Goal: Transaction & Acquisition: Book appointment/travel/reservation

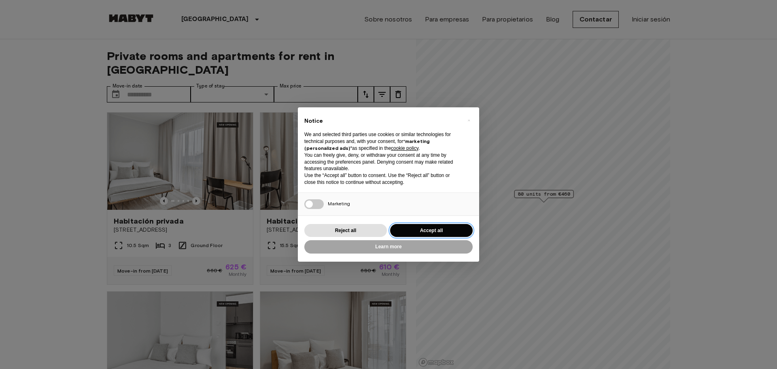
click at [433, 227] on button "Accept all" at bounding box center [431, 230] width 83 height 13
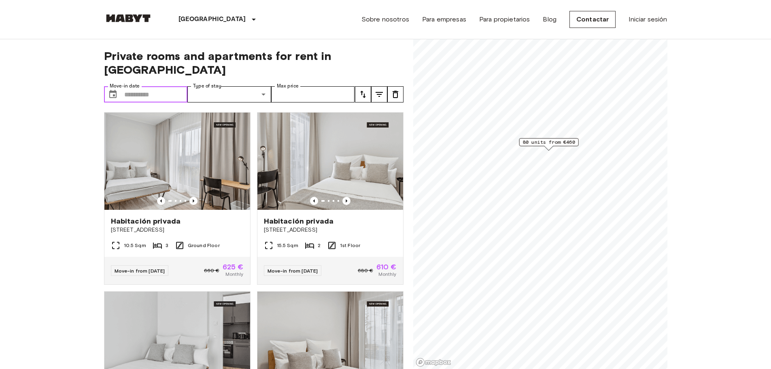
click at [176, 86] on input "Move-in date" at bounding box center [156, 94] width 64 height 16
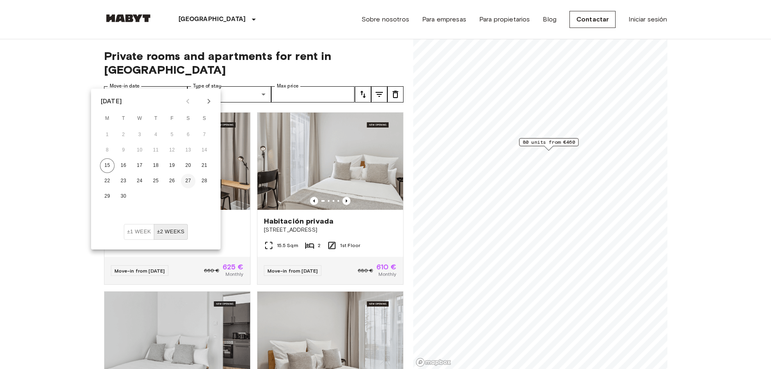
click at [193, 181] on button "27" at bounding box center [188, 181] width 15 height 15
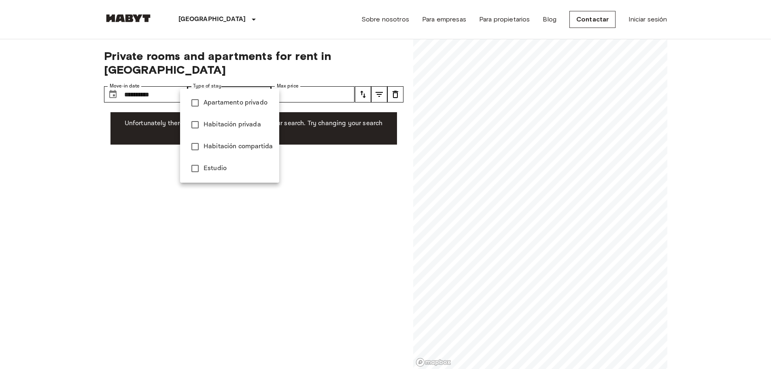
click at [246, 80] on div at bounding box center [388, 184] width 777 height 369
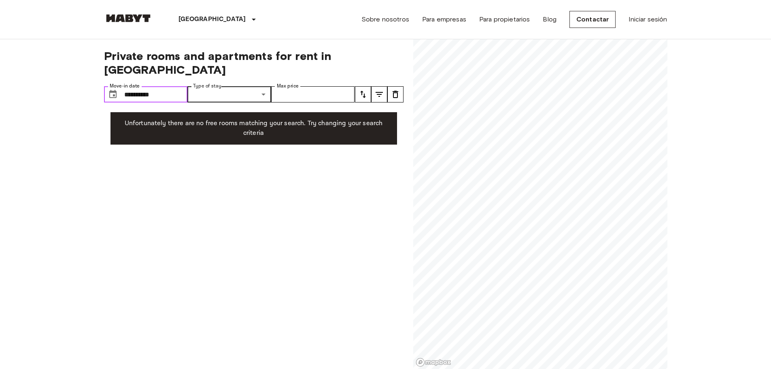
click at [176, 86] on input "**********" at bounding box center [156, 94] width 64 height 16
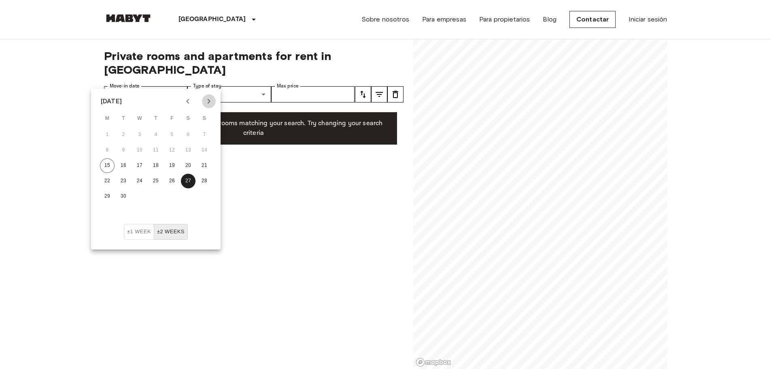
click at [208, 102] on icon "Next month" at bounding box center [209, 101] width 10 height 10
click at [142, 132] on button "1" at bounding box center [139, 134] width 15 height 15
type input "**********"
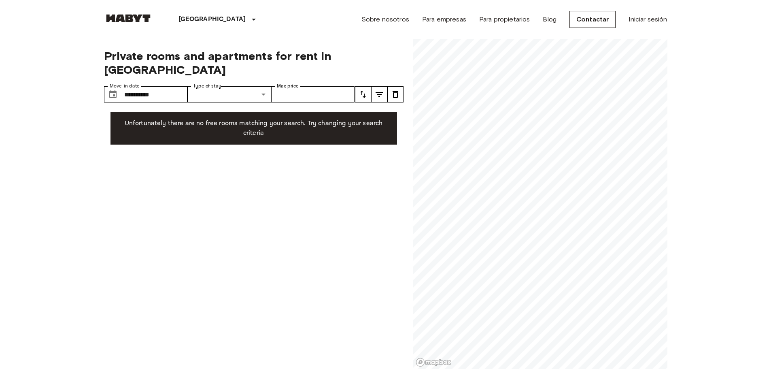
click at [395, 86] on button "tune" at bounding box center [395, 94] width 16 height 16
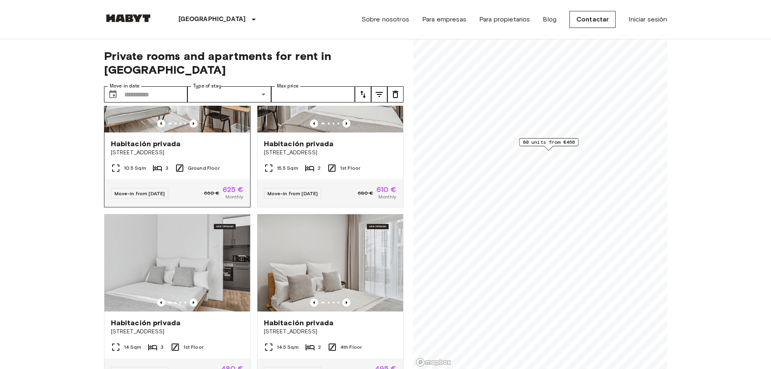
scroll to position [162, 0]
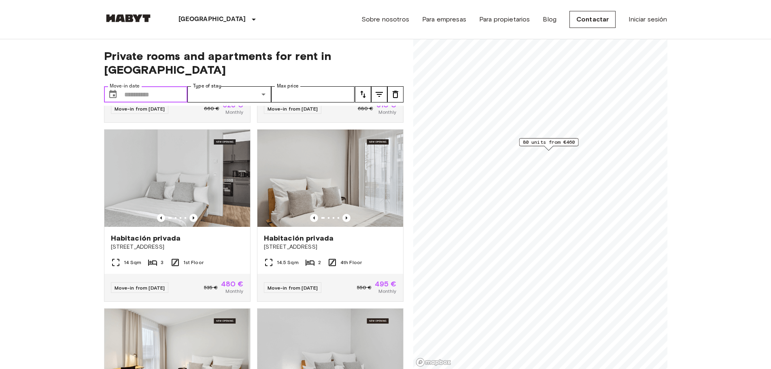
click at [159, 86] on input "Move-in date" at bounding box center [156, 94] width 64 height 16
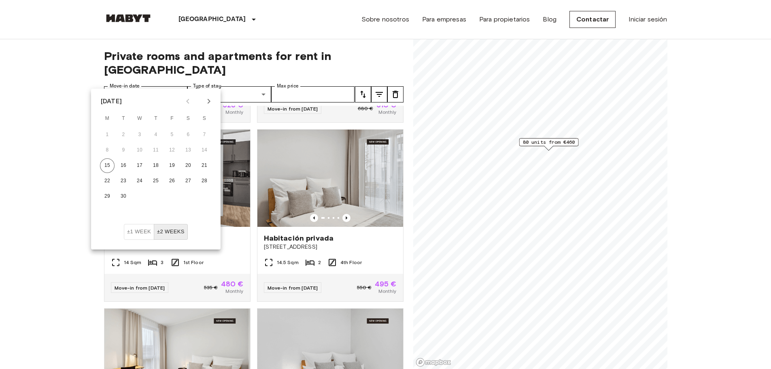
click at [210, 99] on icon "Next month" at bounding box center [209, 101] width 10 height 10
click at [159, 161] on button "16" at bounding box center [155, 165] width 15 height 15
type input "**********"
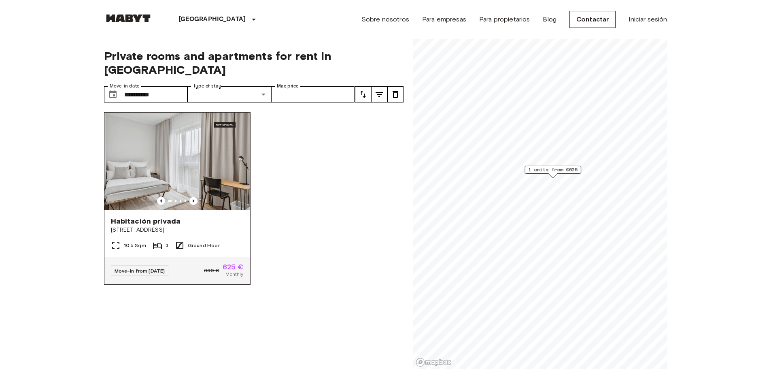
click at [199, 216] on div "Habitación privada" at bounding box center [177, 221] width 133 height 10
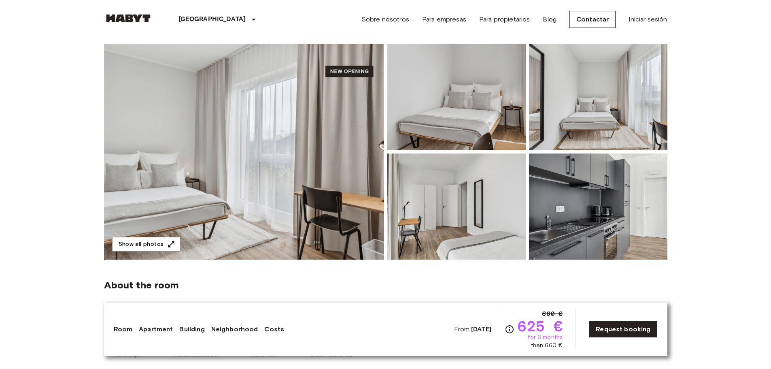
scroll to position [81, 0]
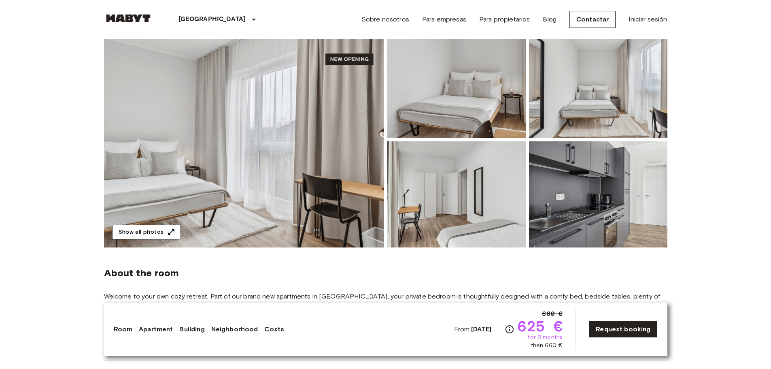
click at [162, 232] on button "Show all photos" at bounding box center [146, 232] width 68 height 15
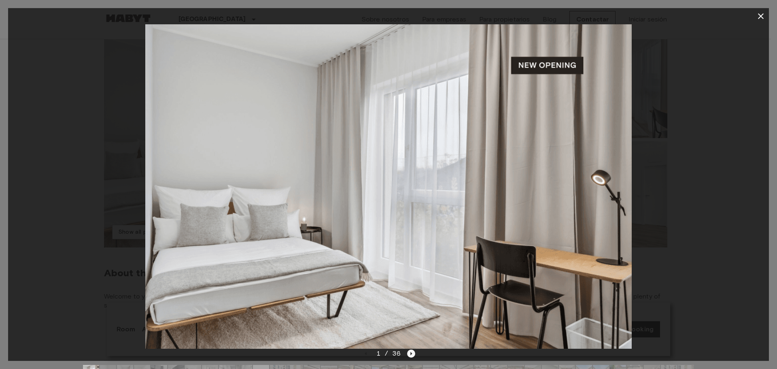
click at [411, 353] on icon "Next image" at bounding box center [412, 353] width 2 height 3
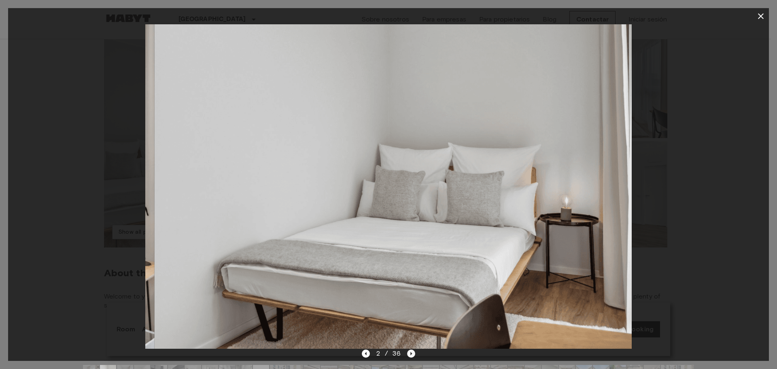
click at [411, 352] on icon "Next image" at bounding box center [412, 353] width 2 height 3
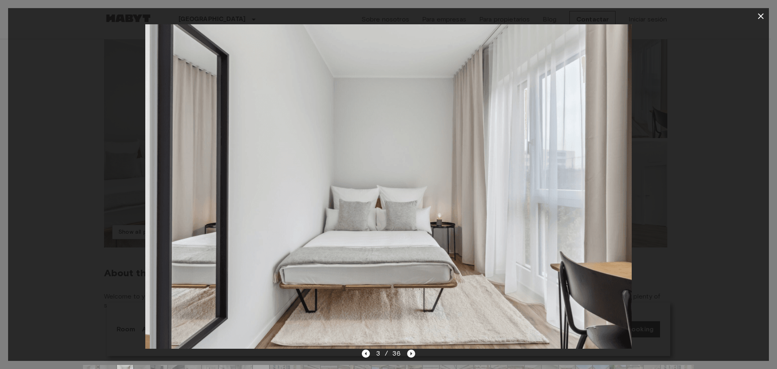
click at [411, 352] on icon "Next image" at bounding box center [412, 353] width 2 height 3
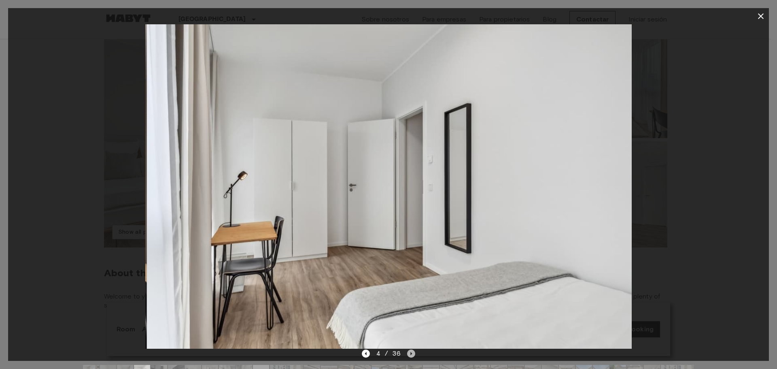
click at [411, 352] on icon "Next image" at bounding box center [412, 353] width 2 height 3
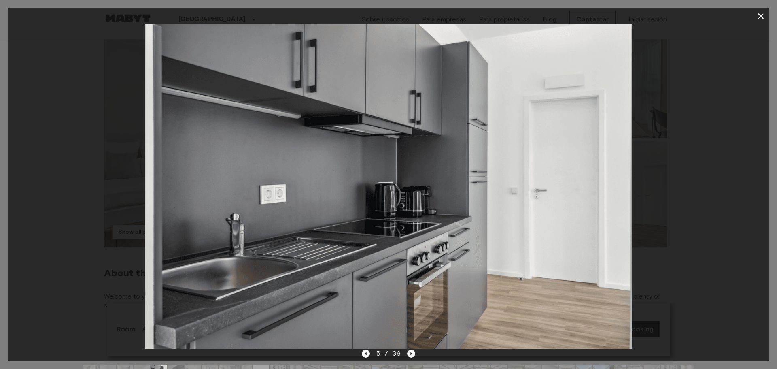
click at [411, 352] on icon "Next image" at bounding box center [412, 353] width 2 height 3
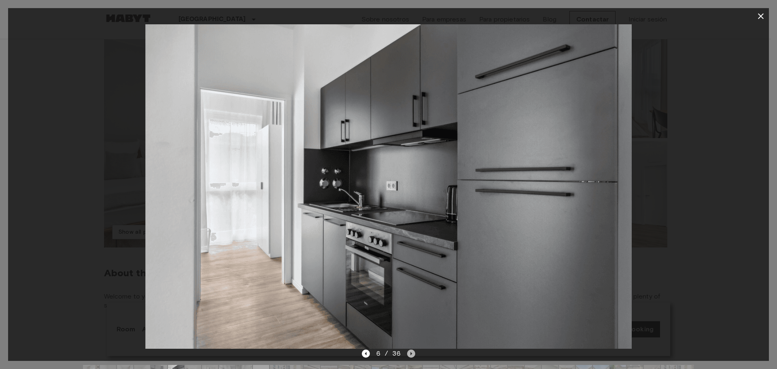
click at [411, 352] on icon "Next image" at bounding box center [412, 353] width 2 height 3
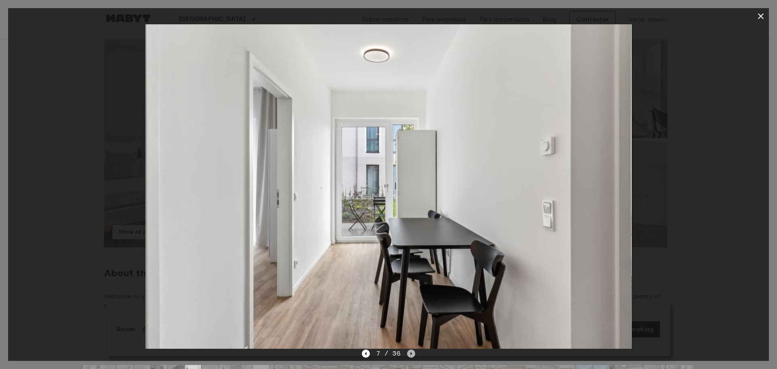
click at [411, 352] on icon "Next image" at bounding box center [412, 353] width 2 height 3
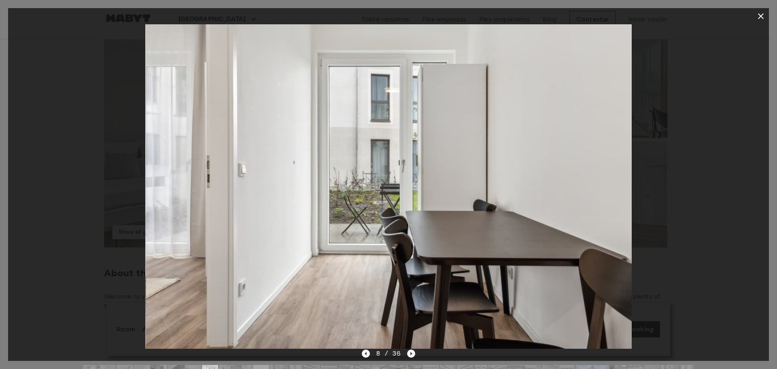
click at [411, 352] on icon "Next image" at bounding box center [412, 353] width 2 height 3
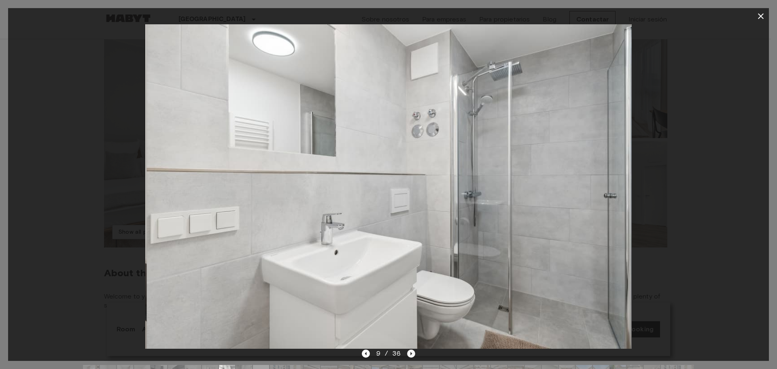
click at [411, 352] on icon "Next image" at bounding box center [412, 353] width 2 height 3
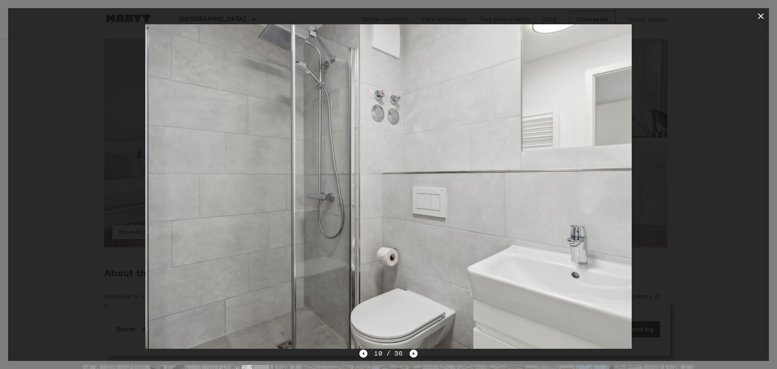
click at [411, 352] on icon "Next image" at bounding box center [413, 353] width 8 height 8
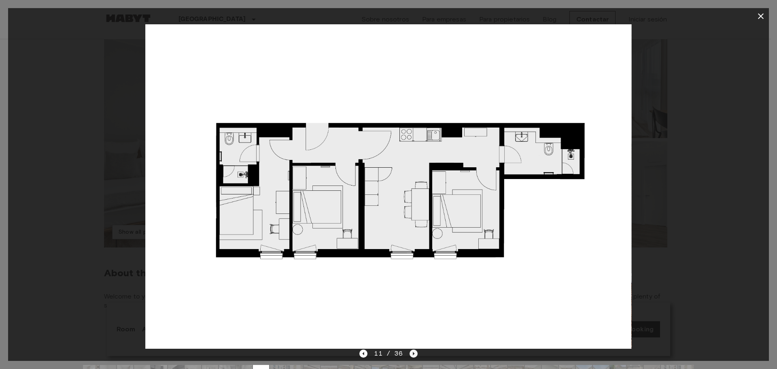
click at [412, 352] on icon "Next image" at bounding box center [413, 353] width 8 height 8
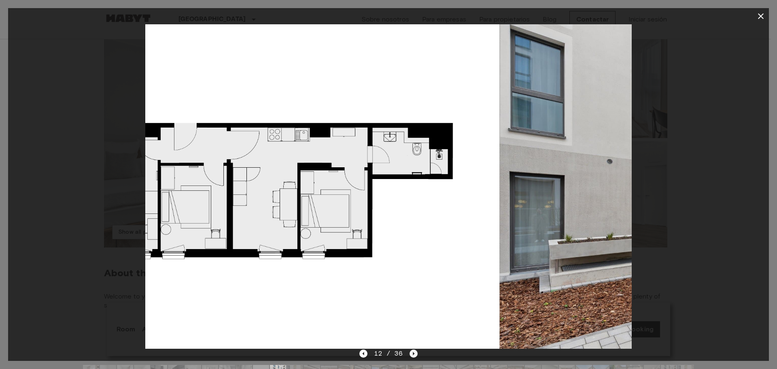
click at [413, 352] on icon "Next image" at bounding box center [414, 353] width 2 height 3
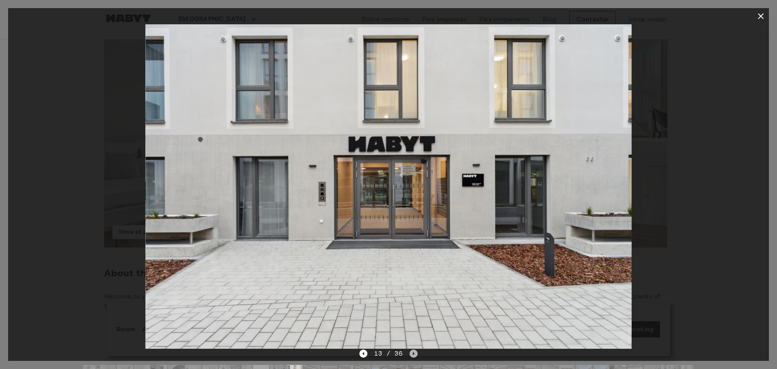
click at [413, 352] on icon "Next image" at bounding box center [414, 353] width 2 height 3
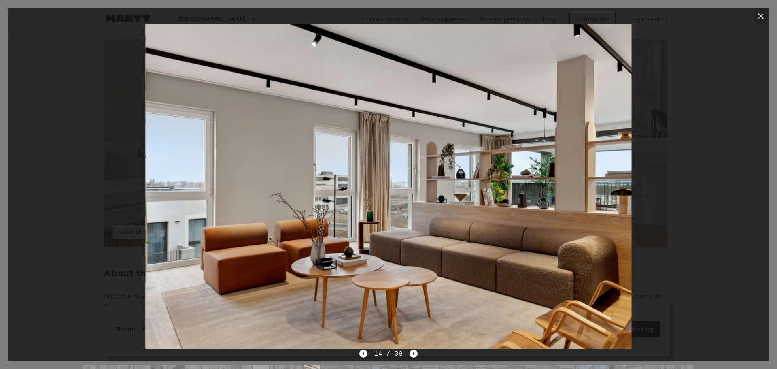
click at [762, 16] on icon "button" at bounding box center [761, 16] width 10 height 10
